Goal: Information Seeking & Learning: Find specific fact

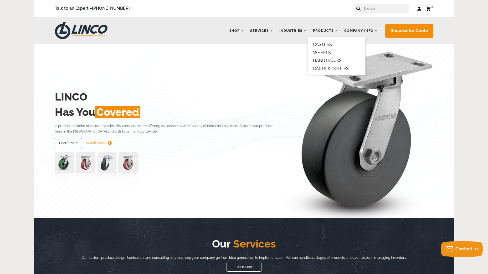
click at [325, 44] on link "CASTERS" at bounding box center [322, 44] width 19 height 5
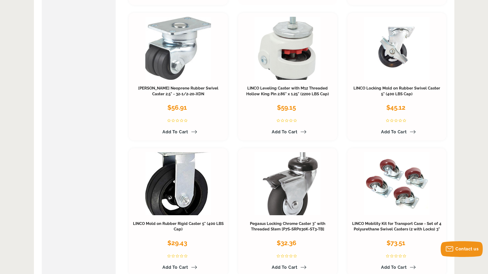
scroll to position [2497, 0]
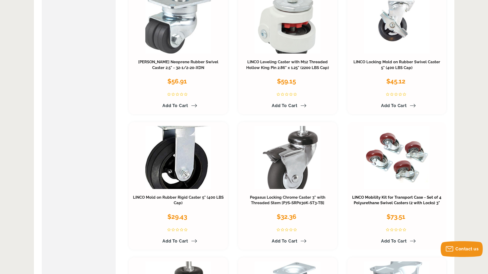
click at [390, 197] on link "LINCO Mobility Kit for Transport Case - Set of 4 Polyurethane Swivel Casters (2…" at bounding box center [396, 200] width 89 height 11
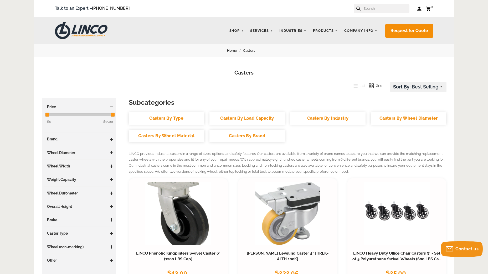
click at [111, 153] on span at bounding box center [111, 153] width 3 height 1
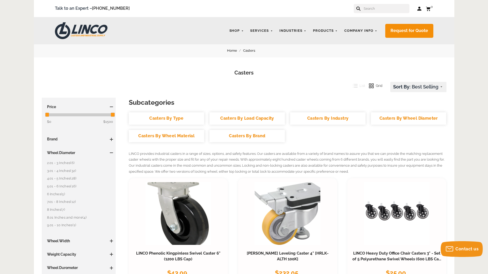
click at [71, 178] on link "4.01 - 5 Inches (28)" at bounding box center [80, 179] width 66 height 6
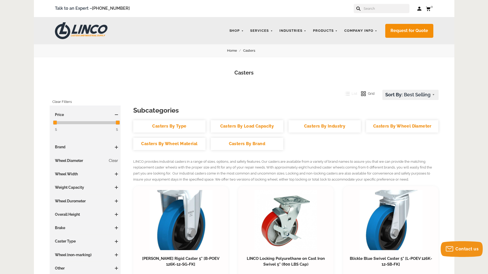
click at [116, 174] on span at bounding box center [116, 174] width 3 height 1
click at [74, 201] on link "1-1/4 Inches (3)" at bounding box center [86, 200] width 63 height 6
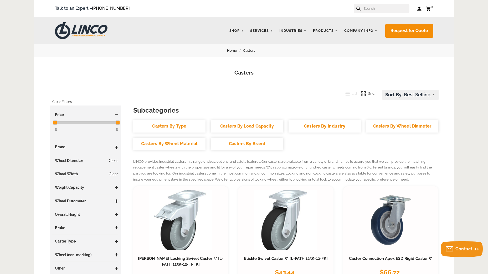
click at [116, 187] on span at bounding box center [116, 187] width 3 height 1
click at [79, 199] on link "250 to 500 LBS (1)" at bounding box center [86, 198] width 63 height 6
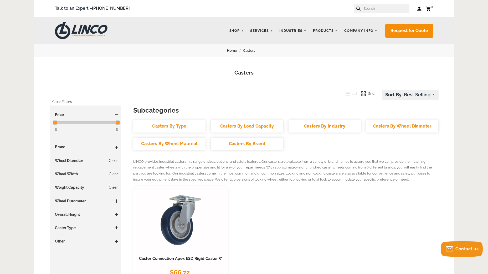
click at [116, 201] on span at bounding box center [116, 201] width 3 height 1
click at [115, 240] on span at bounding box center [116, 240] width 3 height 3
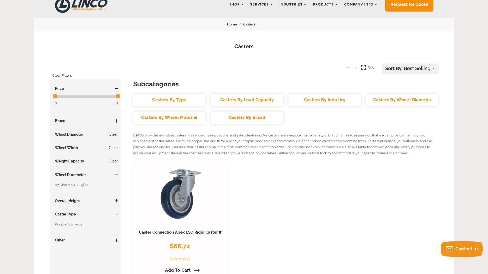
click at [79, 223] on link "Kingpin Swivel (1)" at bounding box center [86, 225] width 63 height 6
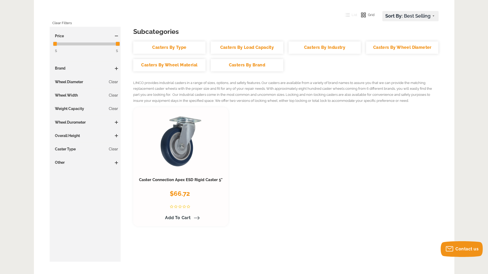
scroll to position [105, 0]
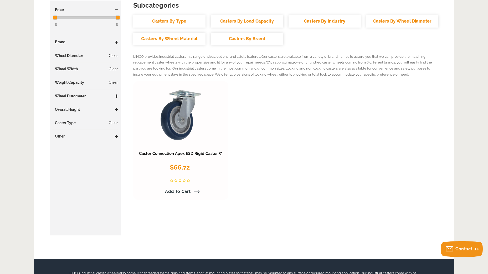
click at [182, 153] on link "Caster Connection Apex ESD Rigid Caster 5"" at bounding box center [181, 153] width 84 height 5
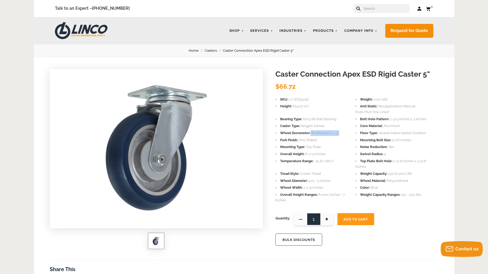
drag, startPoint x: 311, startPoint y: 134, endPoint x: 341, endPoint y: 133, distance: 30.8
click at [341, 133] on li "Wheel Durometer 87 Shore A (+/- 5)" at bounding box center [315, 133] width 80 height 6
copy li "87 Shore A (+/- 5)"
click at [373, 8] on input "text" at bounding box center [386, 8] width 46 height 9
paste input "87 Shore A (+/- 5)"
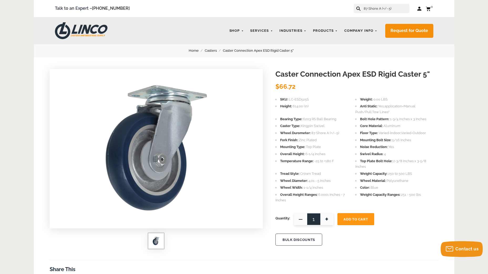
type input "87 Shore A (+/- 5)"
click at [361, 7] on icon at bounding box center [358, 9] width 4 height 4
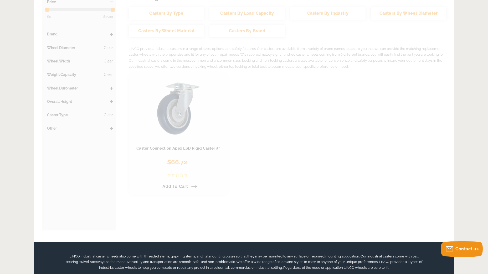
scroll to position [26, 0]
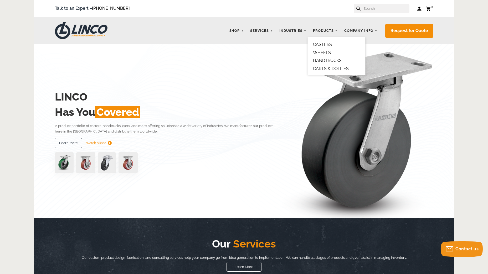
click at [327, 52] on link "WHEELS" at bounding box center [322, 52] width 18 height 5
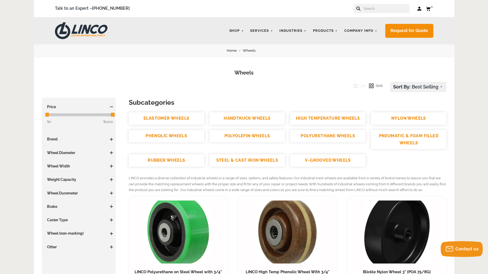
click at [111, 152] on span at bounding box center [111, 152] width 1 height 3
click at [63, 178] on link "4.01 - 5 Inches (2)" at bounding box center [80, 179] width 66 height 6
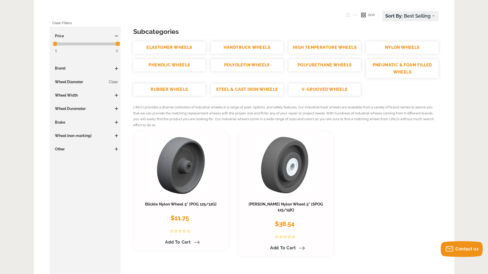
scroll to position [53, 0]
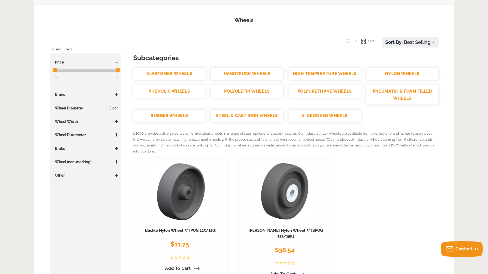
click at [115, 107] on link "Clear" at bounding box center [113, 108] width 9 height 5
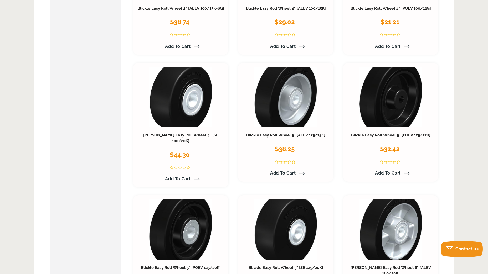
scroll to position [1630, 0]
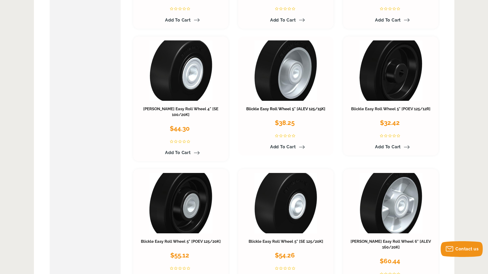
click at [286, 107] on link "Blickle Easy Roll Wheel 5" [ALEV 125/15K]" at bounding box center [285, 109] width 79 height 5
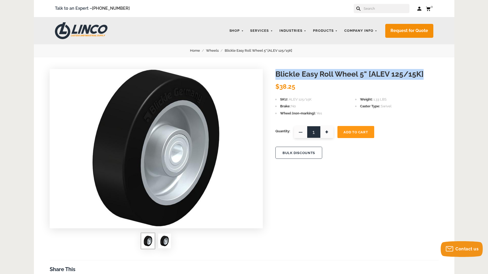
drag, startPoint x: 410, startPoint y: 78, endPoint x: 276, endPoint y: 73, distance: 134.4
click at [276, 73] on h1 "Blickle Easy Roll Wheel 5" [ALEV 125/15K]" at bounding box center [356, 74] width 163 height 11
copy h1 "Blickle Easy Roll Wheel 5" [ALEV 125/15K]"
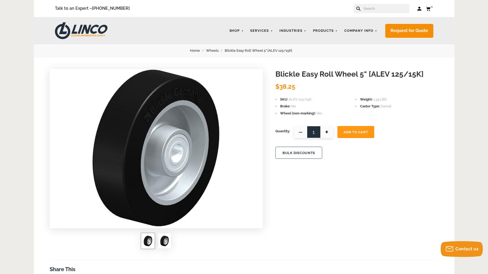
click at [424, 163] on div "BULK DISCOUNTS" at bounding box center [356, 154] width 163 height 21
